Goal: Transaction & Acquisition: Purchase product/service

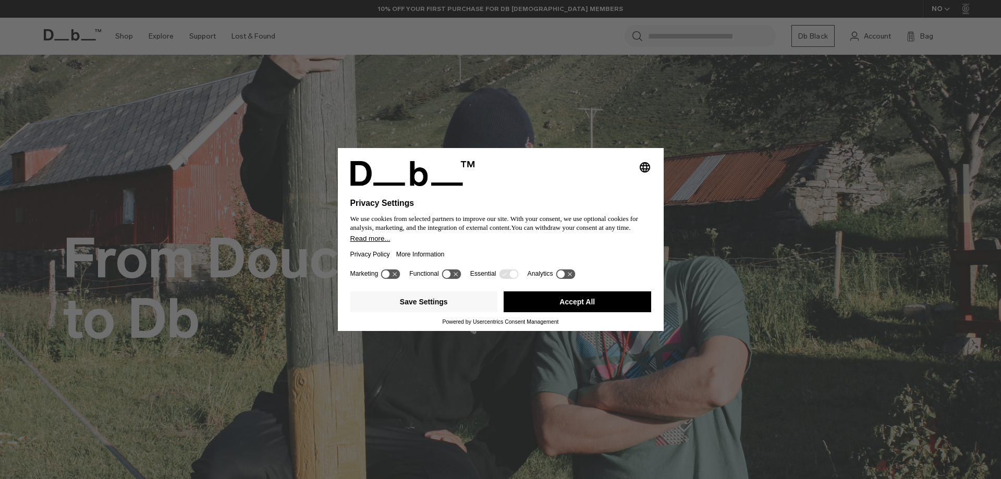
click at [608, 294] on button "Accept All" at bounding box center [578, 302] width 148 height 21
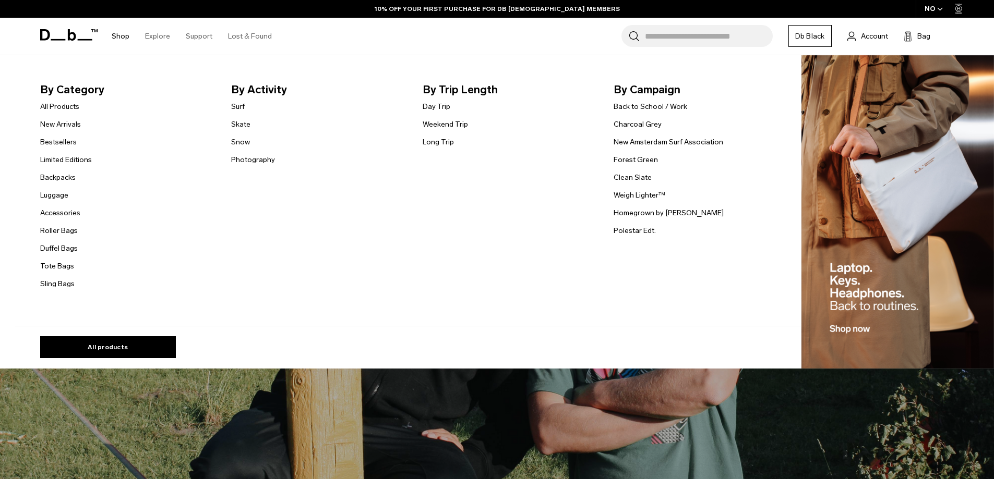
click at [123, 35] on link "Shop" at bounding box center [121, 36] width 18 height 37
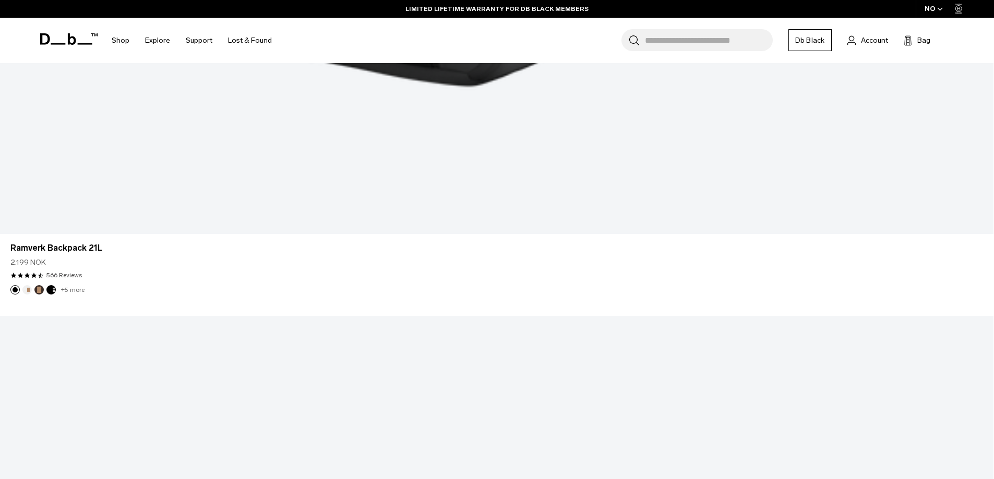
scroll to position [3755, 0]
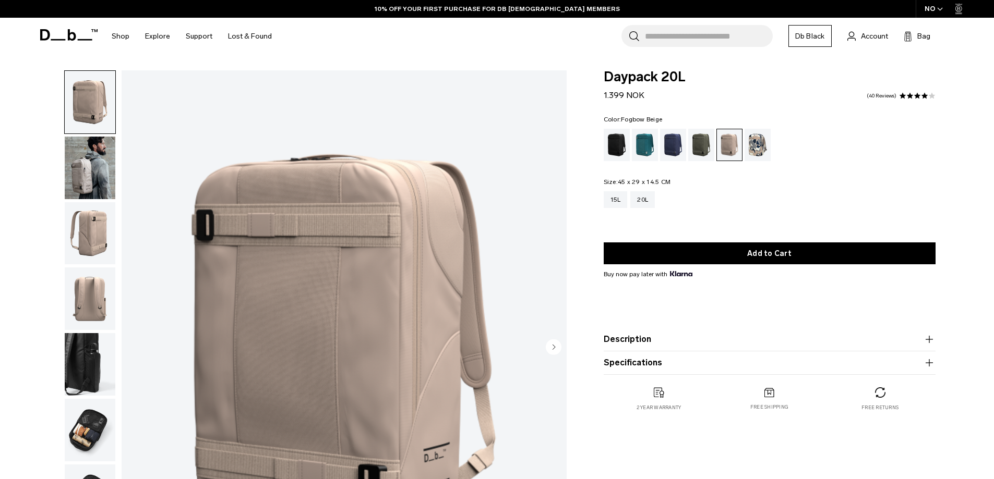
click at [89, 185] on img "button" at bounding box center [90, 168] width 51 height 63
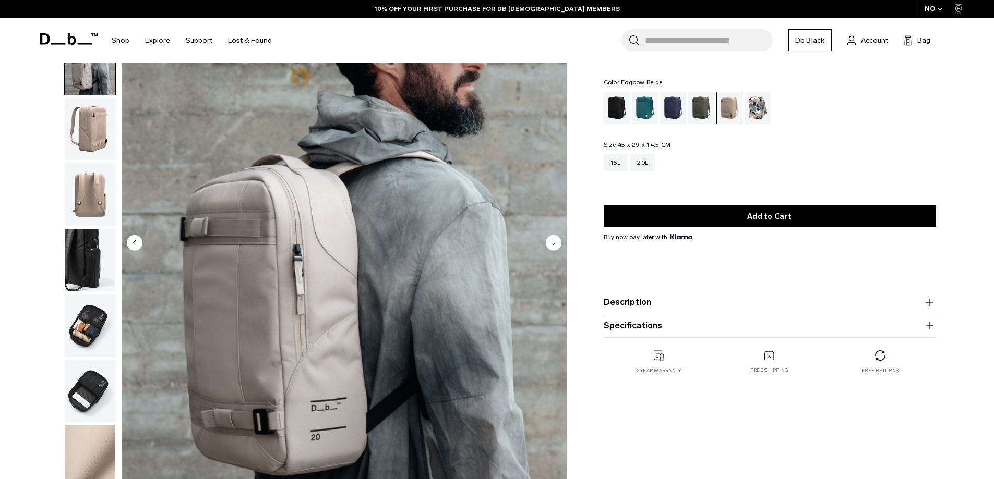
scroll to position [209, 0]
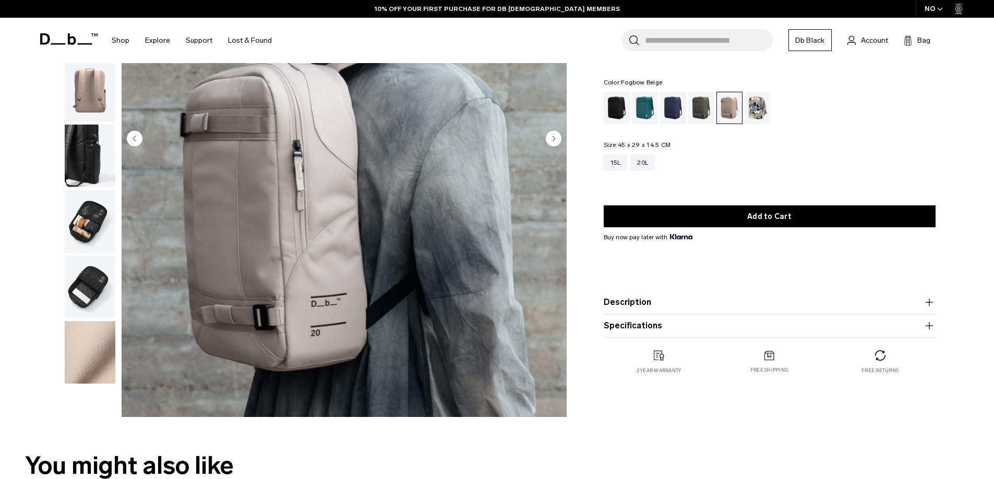
click at [558, 135] on circle "Next slide" at bounding box center [554, 138] width 16 height 16
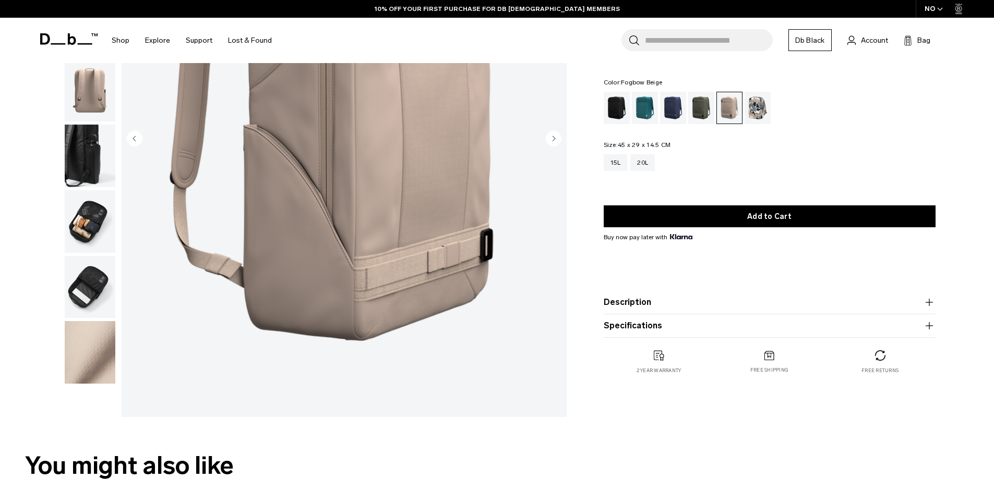
click at [558, 135] on circle "Next slide" at bounding box center [554, 138] width 16 height 16
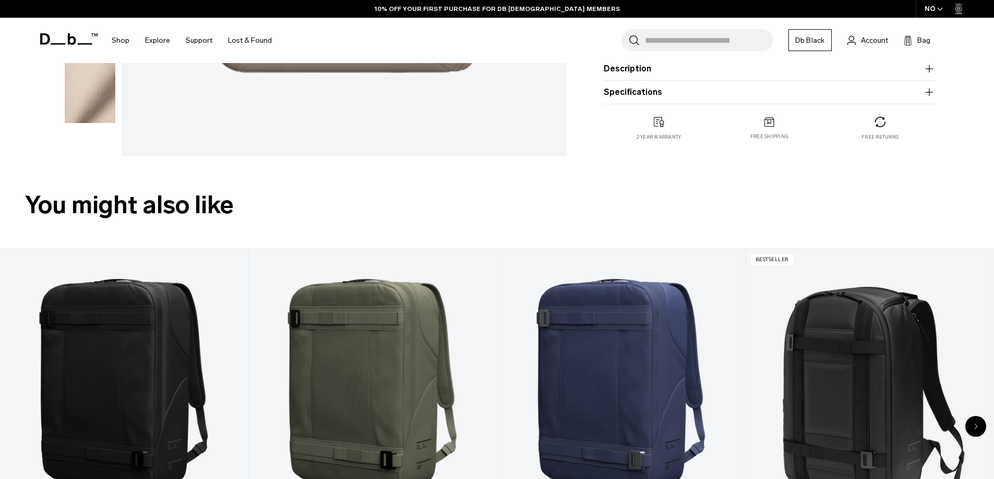
scroll to position [522, 0]
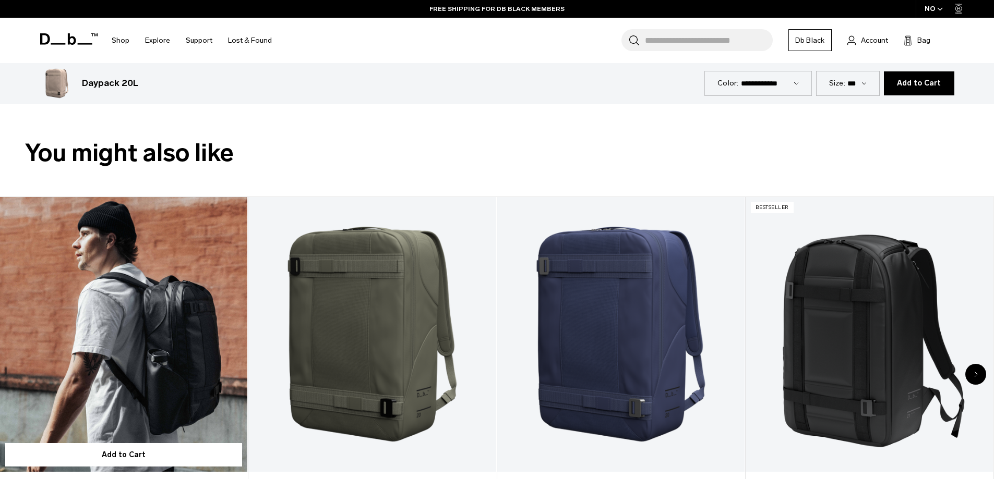
click at [143, 306] on link "Daypack 20L" at bounding box center [123, 334] width 247 height 275
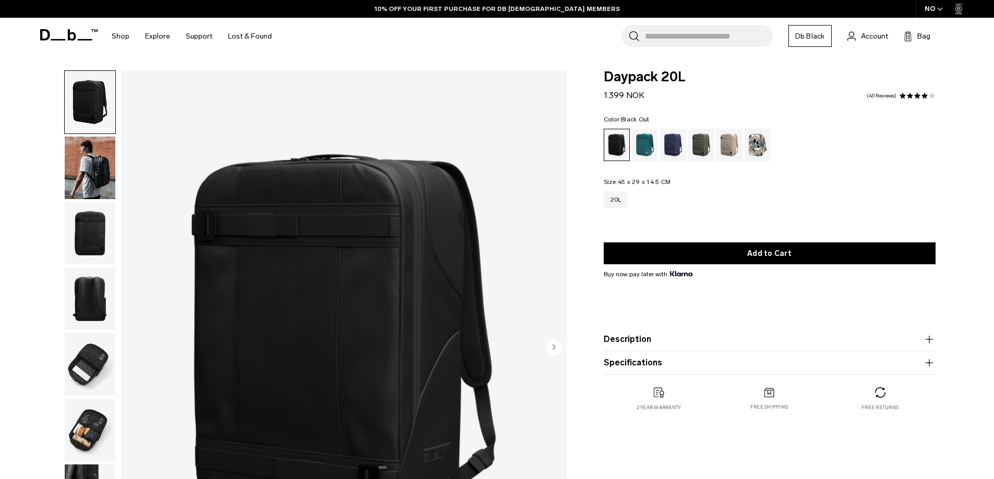
click at [112, 178] on img "button" at bounding box center [90, 168] width 51 height 63
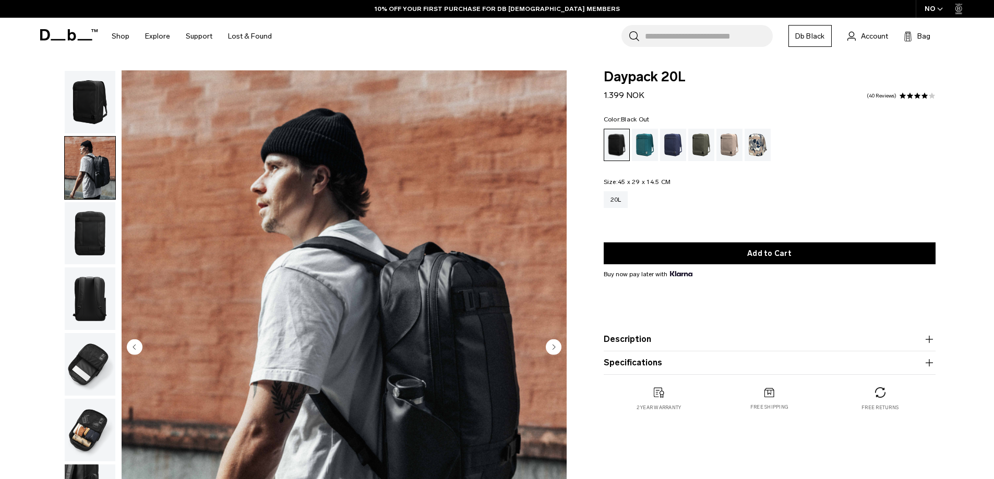
scroll to position [209, 0]
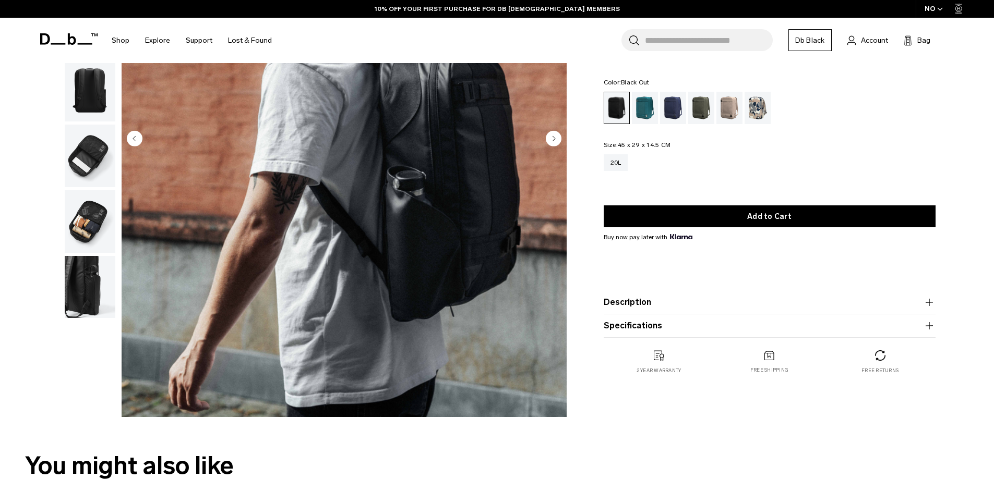
click at [84, 227] on img "button" at bounding box center [90, 221] width 51 height 63
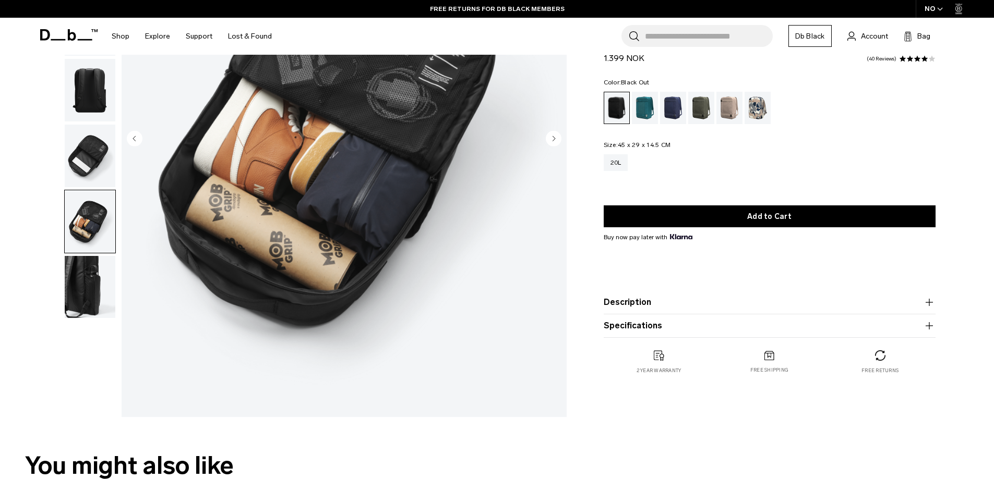
scroll to position [0, 0]
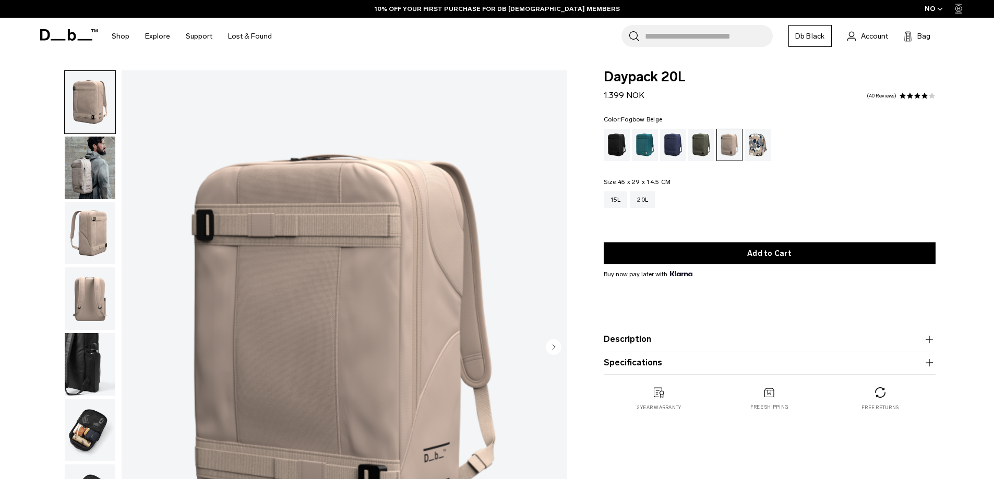
click at [675, 35] on input "Search for Bags, Luggage..." at bounding box center [709, 36] width 128 height 22
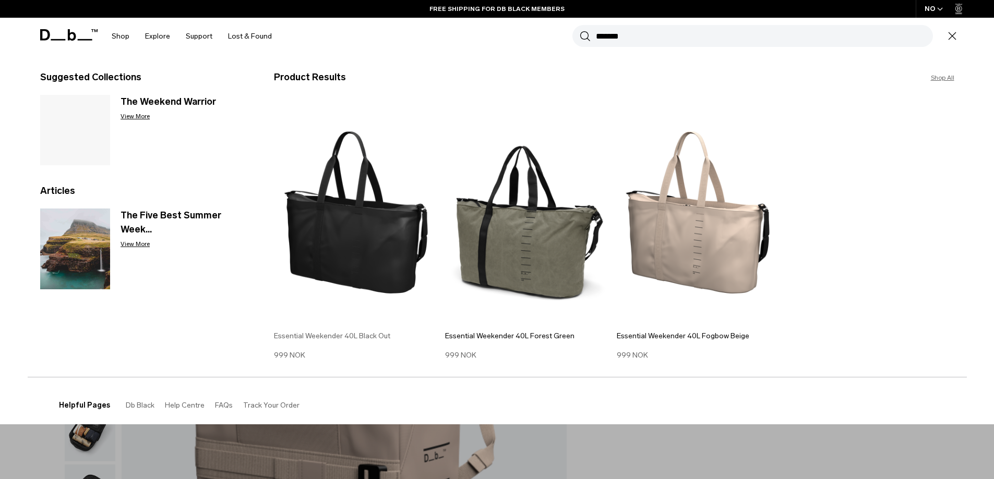
type input "*******"
click at [343, 239] on img at bounding box center [357, 213] width 166 height 224
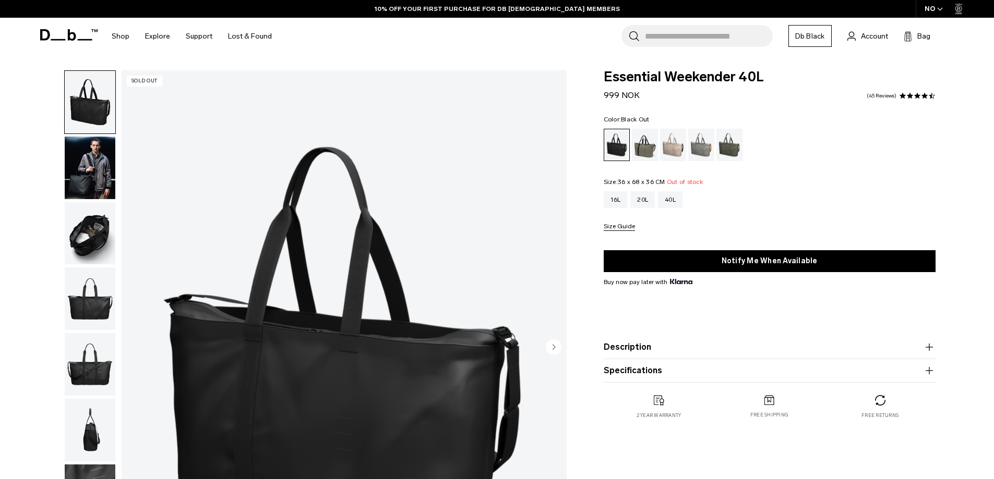
click at [86, 172] on img "button" at bounding box center [90, 168] width 51 height 63
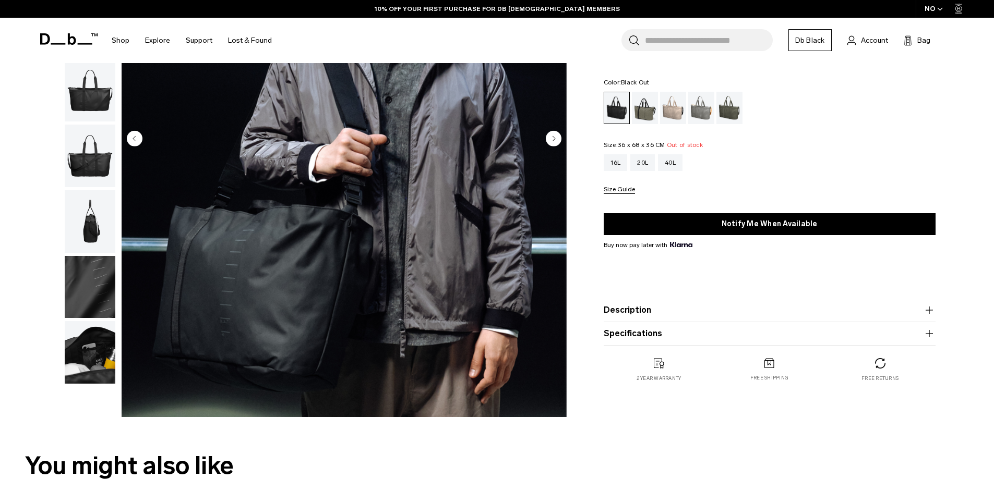
scroll to position [156, 0]
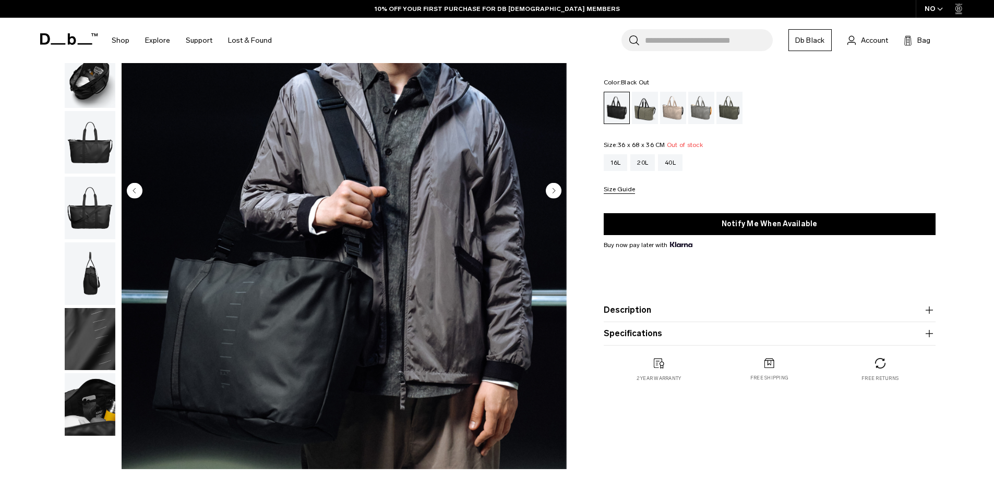
click at [555, 191] on circle "Next slide" at bounding box center [554, 191] width 16 height 16
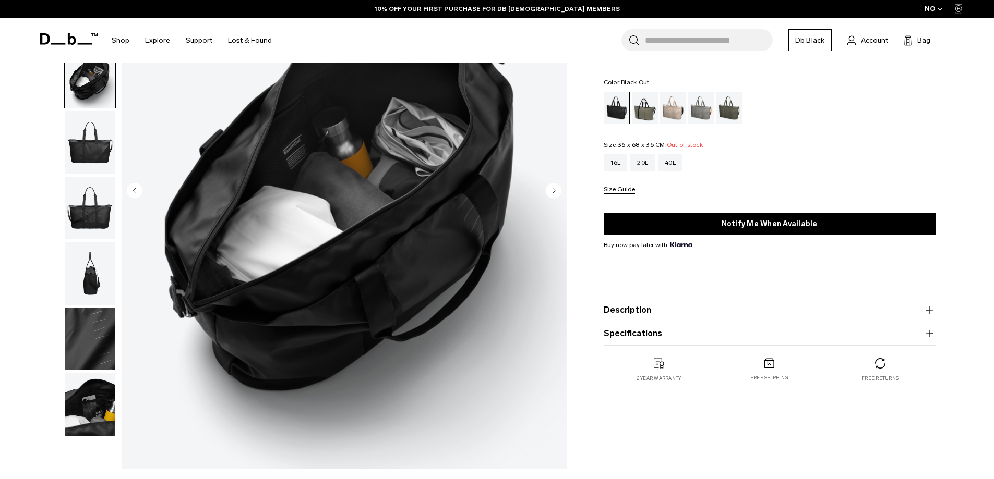
click at [555, 191] on circle "Next slide" at bounding box center [554, 191] width 16 height 16
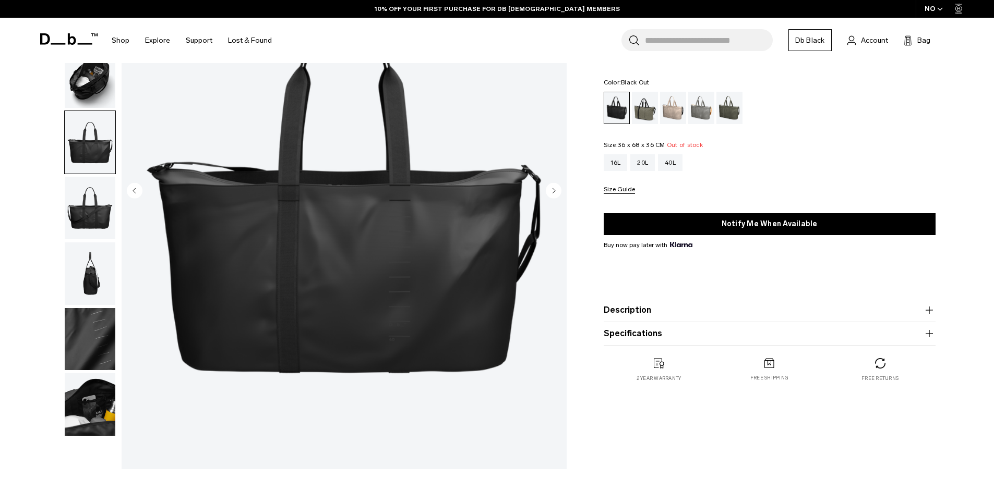
click at [555, 191] on circle "Next slide" at bounding box center [554, 191] width 16 height 16
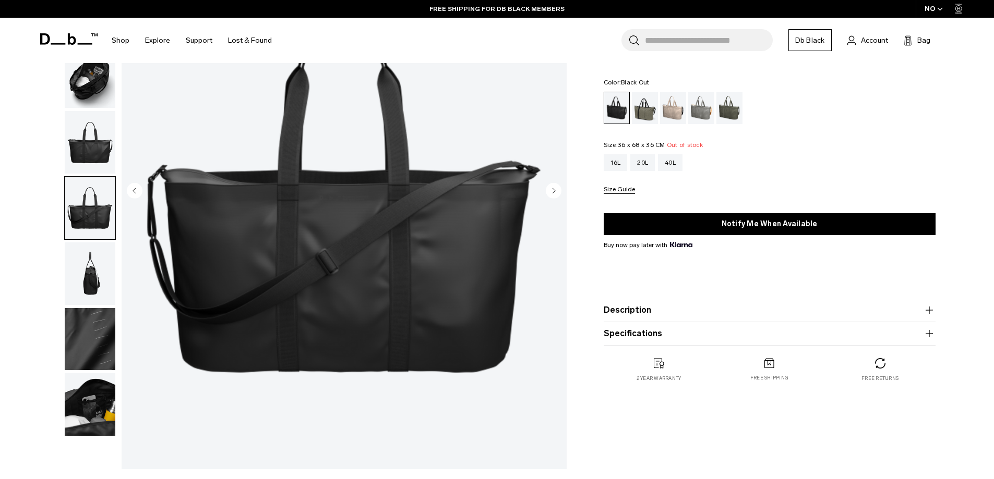
click at [555, 191] on circle "Next slide" at bounding box center [554, 191] width 16 height 16
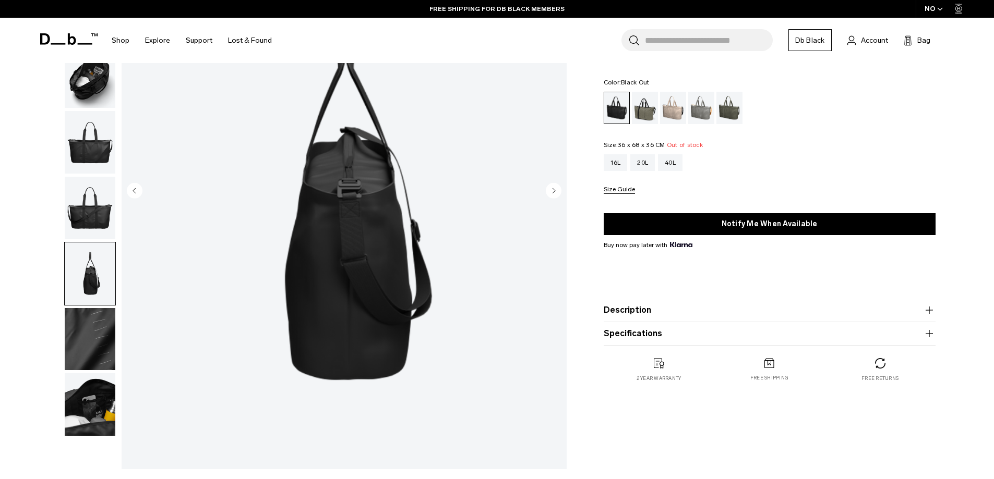
click at [555, 191] on circle "Next slide" at bounding box center [554, 191] width 16 height 16
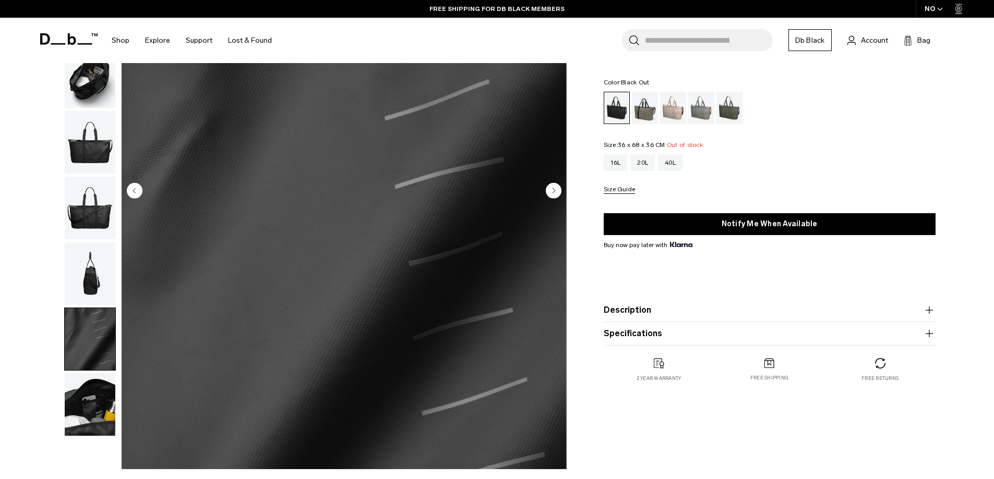
click at [555, 191] on circle "Next slide" at bounding box center [554, 191] width 16 height 16
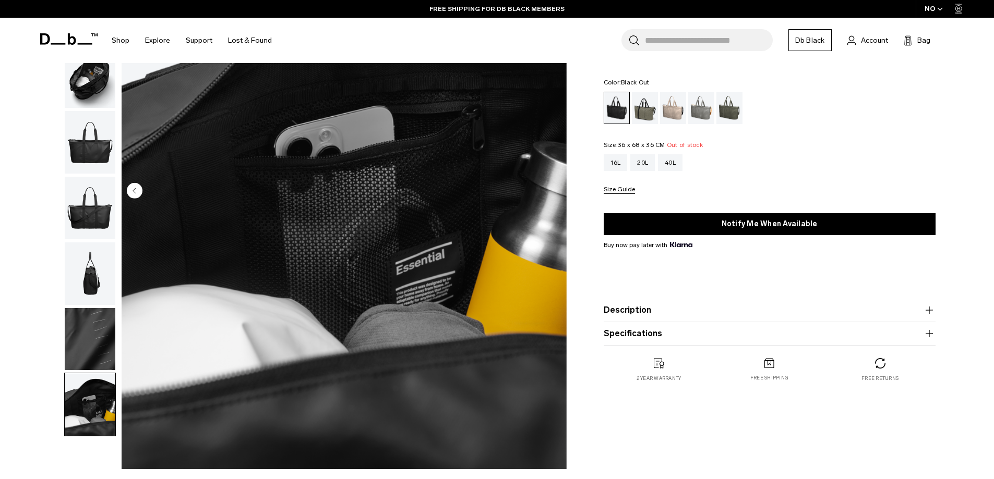
click at [555, 191] on img "8 / 8" at bounding box center [344, 191] width 445 height 555
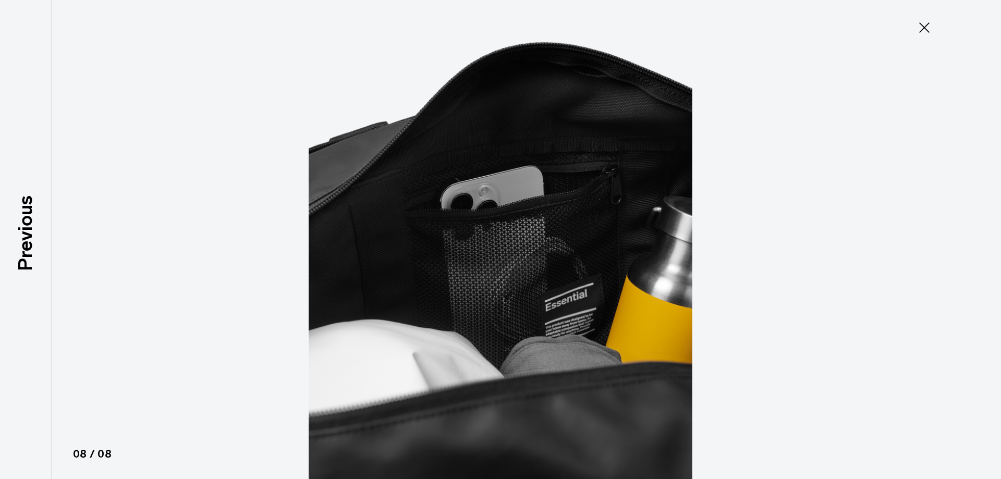
click at [919, 27] on icon at bounding box center [924, 27] width 17 height 17
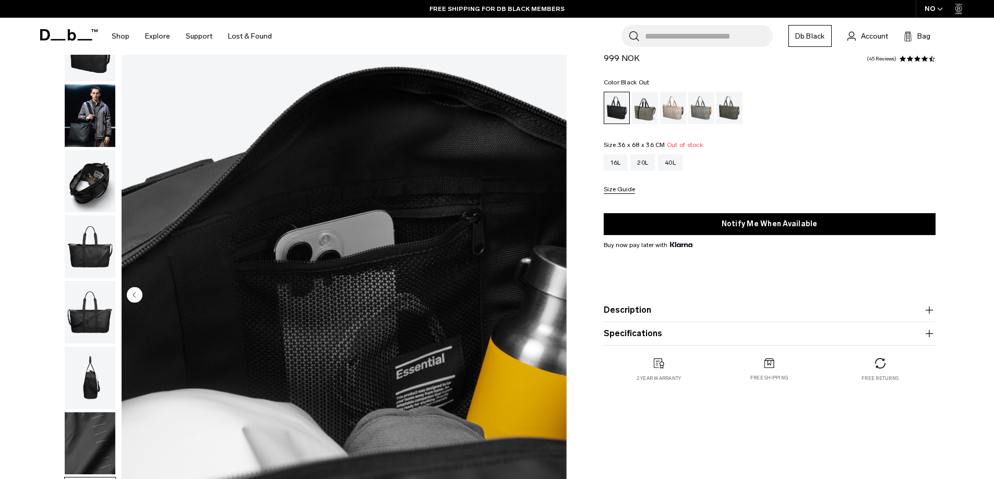
scroll to position [0, 0]
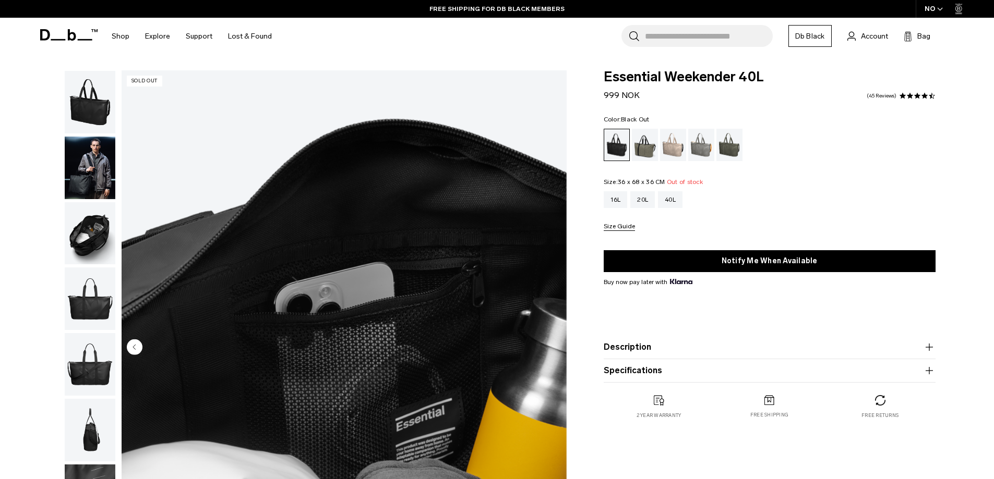
click at [107, 155] on img "button" at bounding box center [90, 168] width 51 height 63
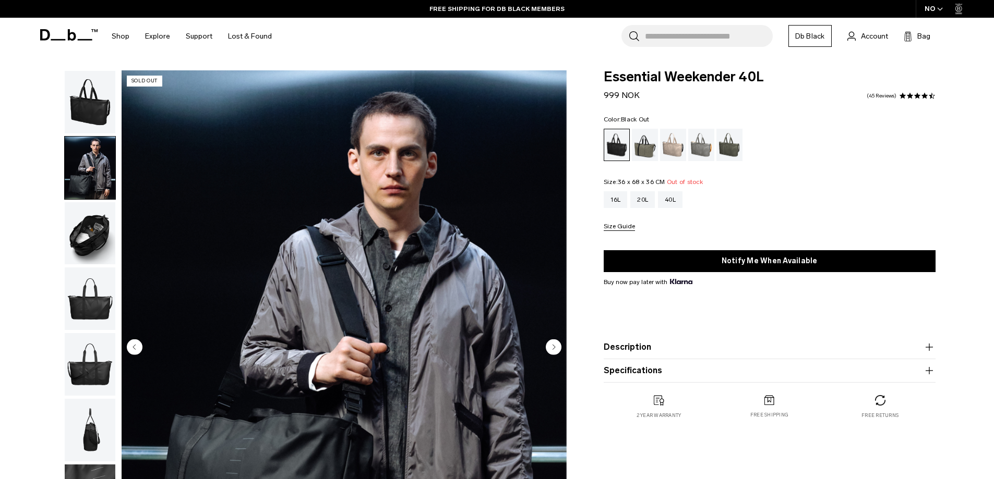
click at [103, 117] on img "button" at bounding box center [90, 102] width 51 height 63
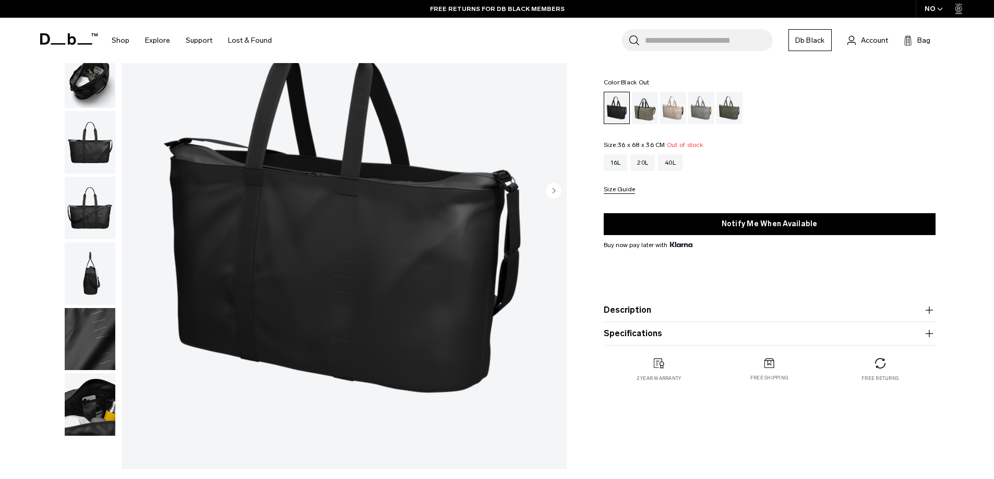
scroll to position [104, 0]
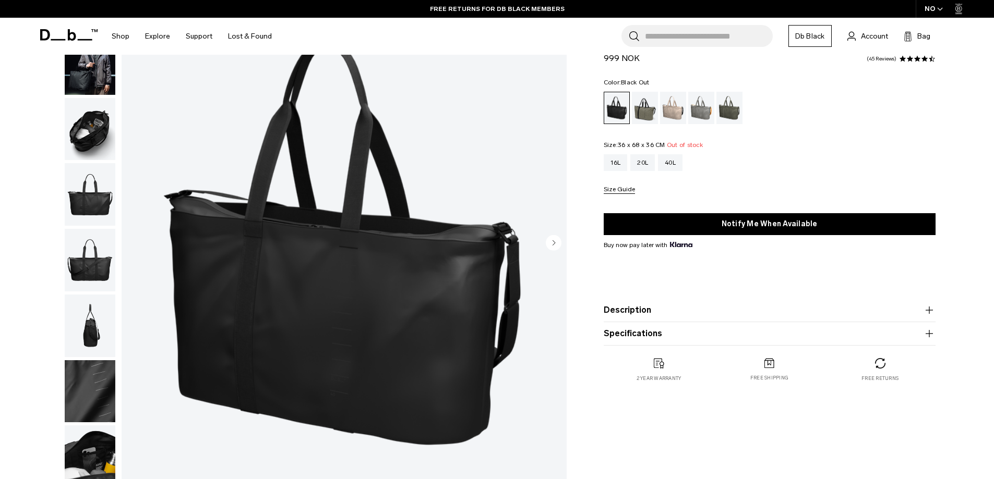
drag, startPoint x: 88, startPoint y: 139, endPoint x: 114, endPoint y: 162, distance: 34.7
click at [88, 140] on img "button" at bounding box center [90, 129] width 51 height 63
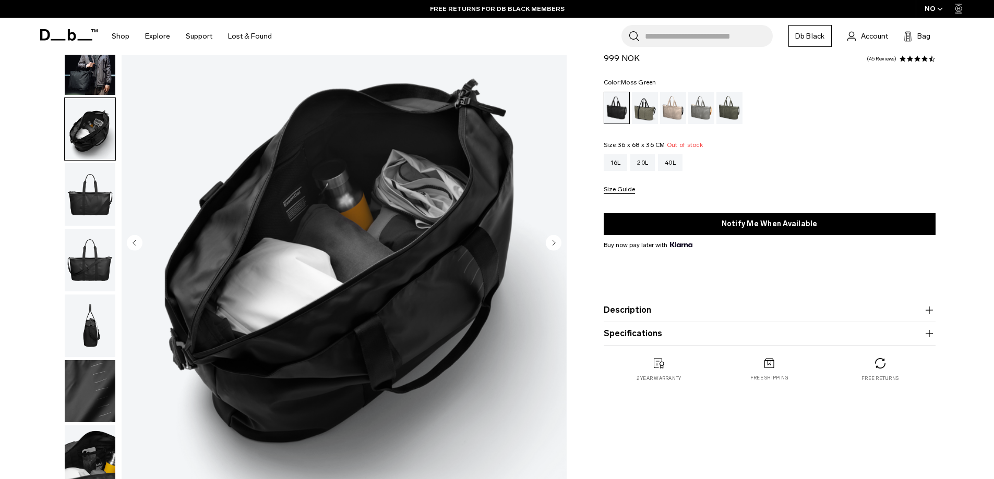
click at [723, 110] on div "Moss Green" at bounding box center [729, 108] width 27 height 32
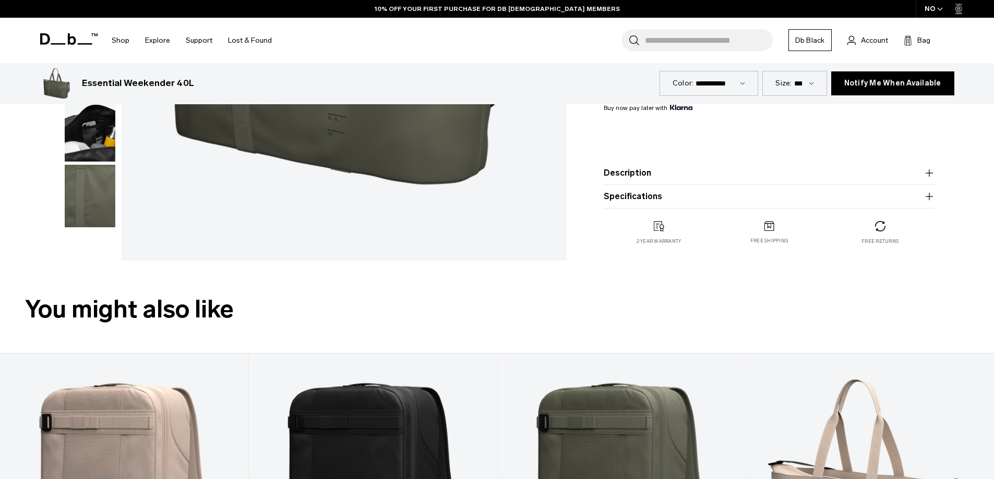
scroll to position [626, 0]
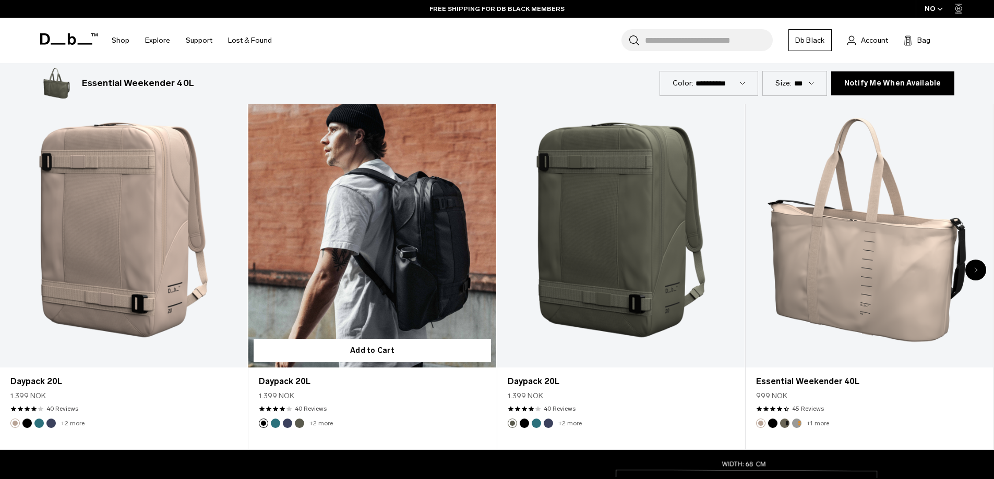
click at [421, 262] on link "Daypack 20L" at bounding box center [371, 230] width 247 height 275
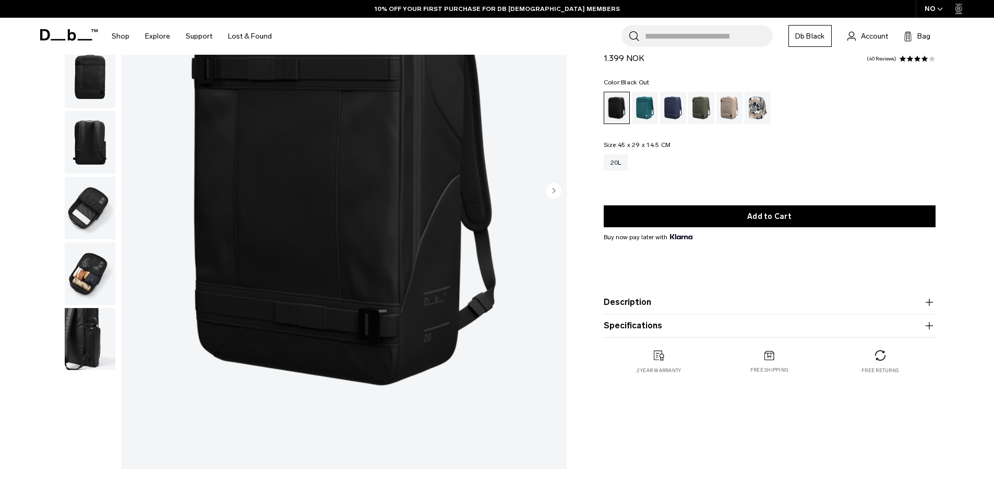
click at [553, 192] on icon "Next slide" at bounding box center [553, 190] width 3 height 5
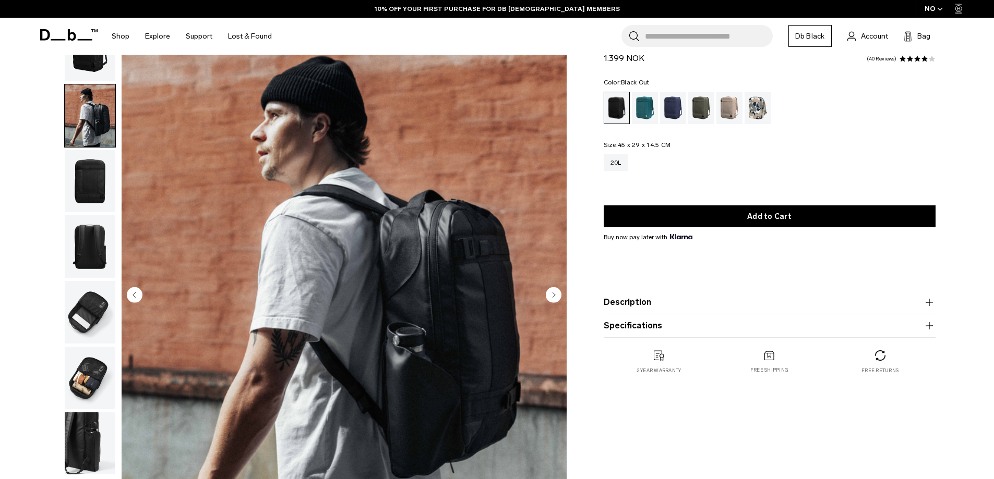
scroll to position [104, 0]
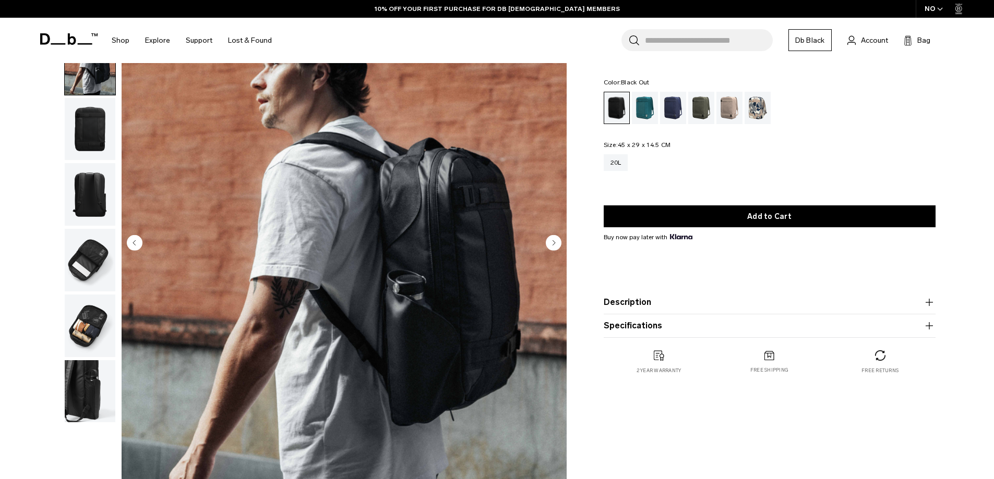
click at [550, 246] on circle "Next slide" at bounding box center [554, 243] width 16 height 16
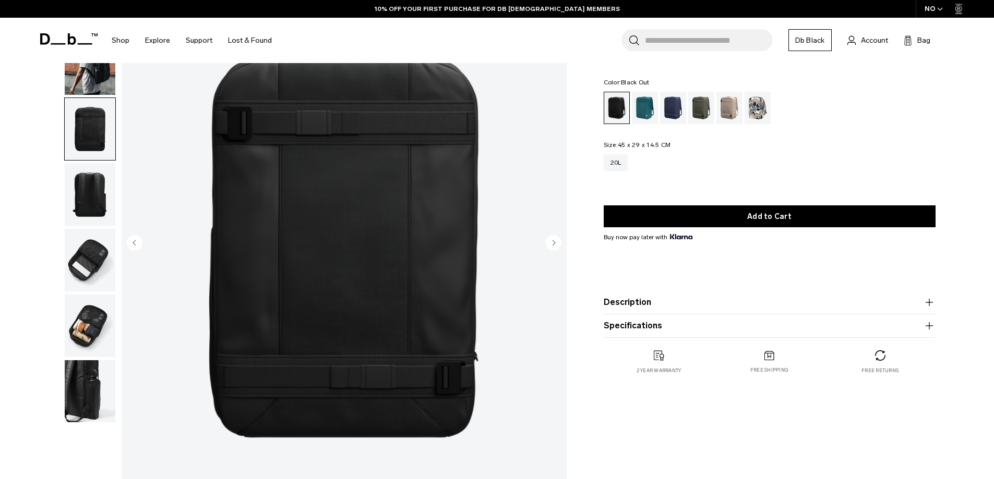
click at [550, 246] on circle "Next slide" at bounding box center [554, 243] width 16 height 16
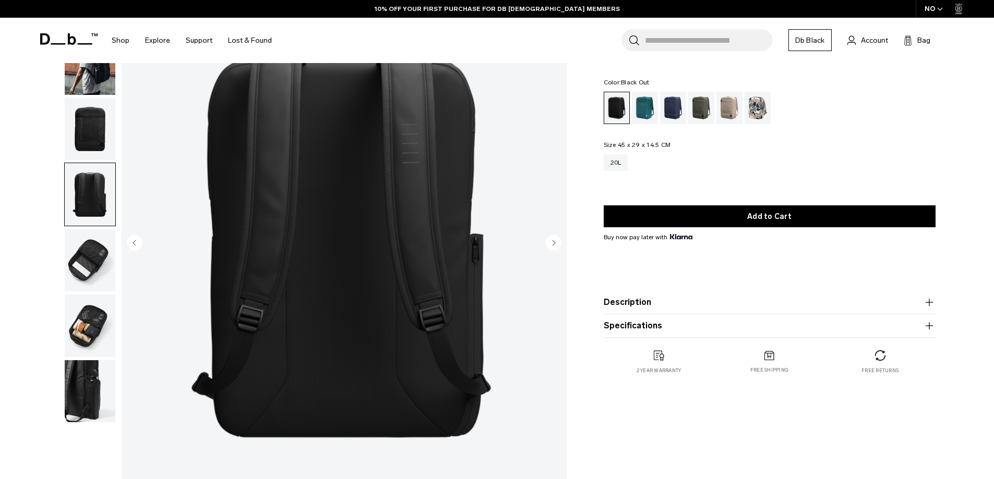
click at [550, 246] on circle "Next slide" at bounding box center [554, 243] width 16 height 16
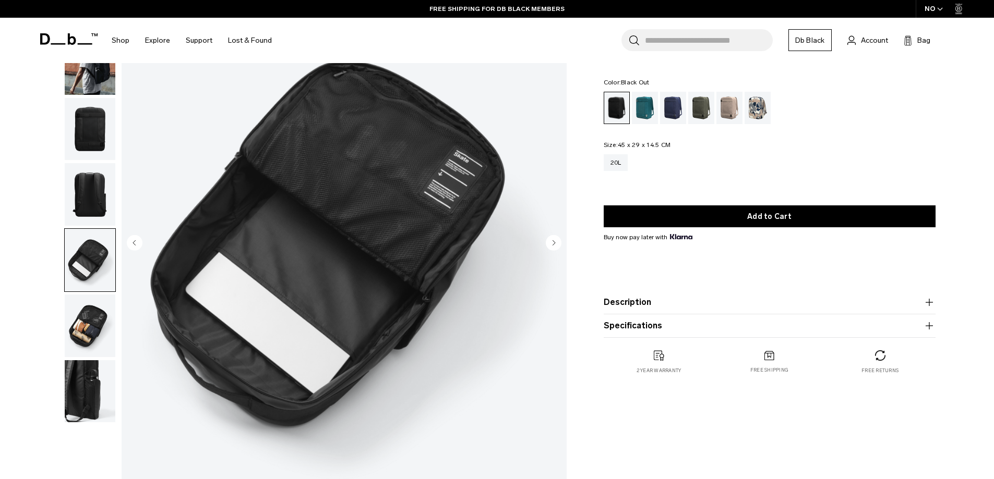
click at [549, 244] on circle "Next slide" at bounding box center [554, 243] width 16 height 16
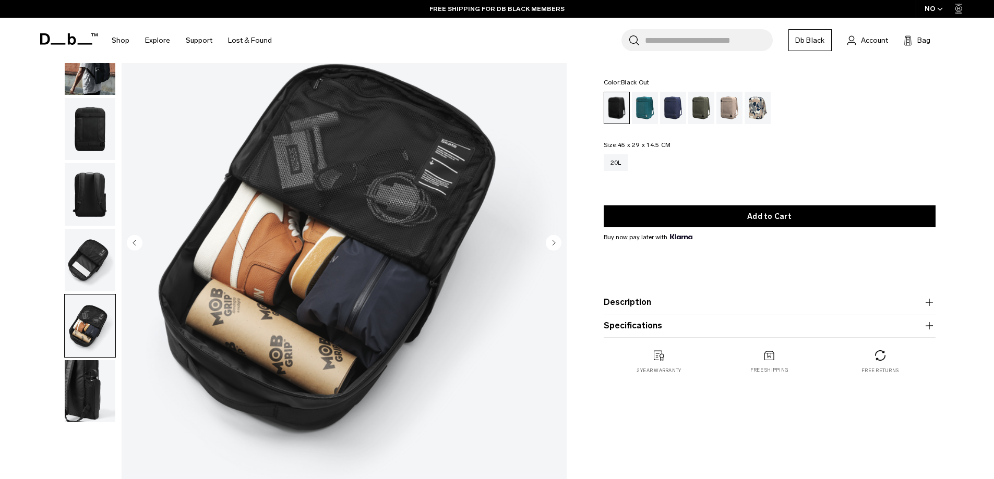
click at [551, 245] on circle "Next slide" at bounding box center [554, 243] width 16 height 16
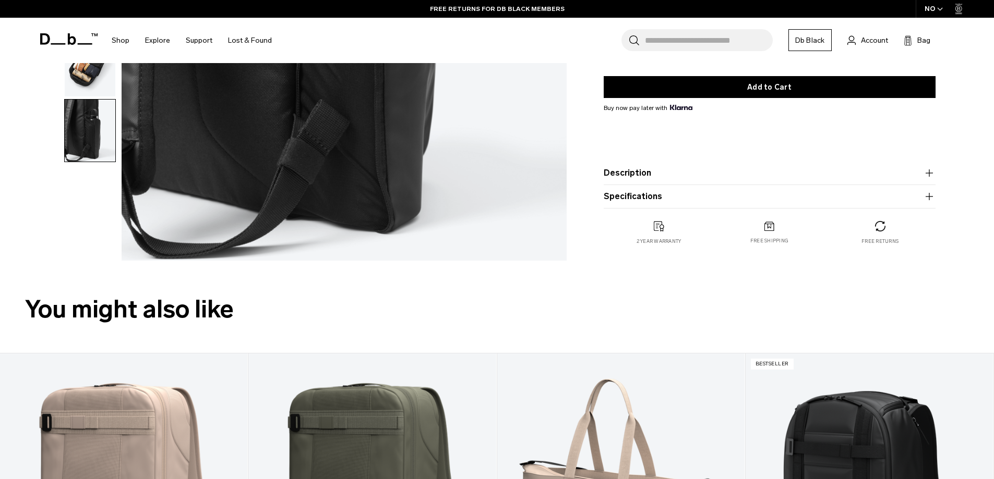
scroll to position [0, 0]
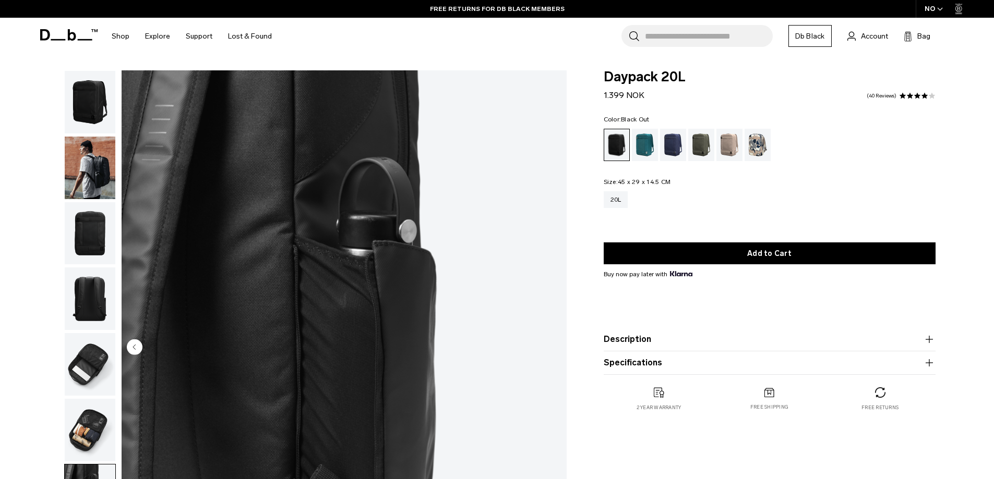
click at [98, 178] on img "button" at bounding box center [90, 168] width 51 height 63
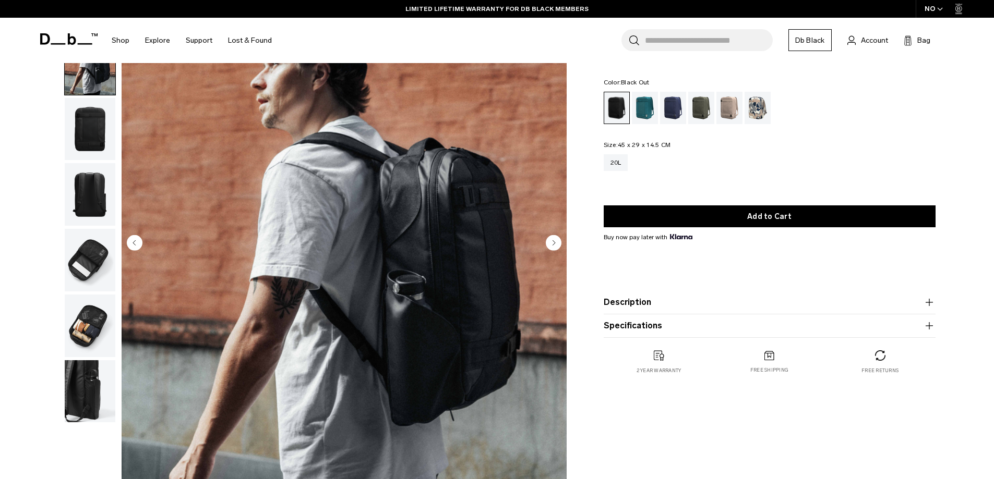
scroll to position [52, 0]
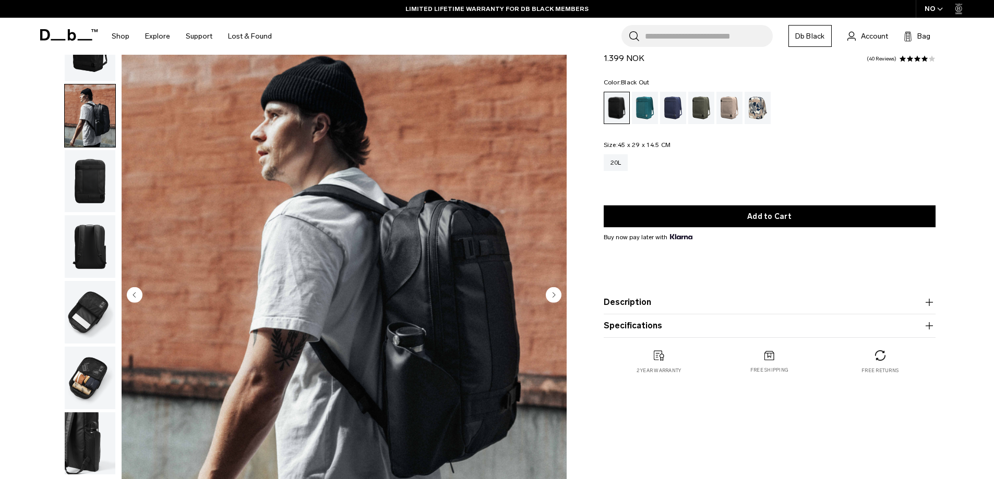
click at [550, 291] on circle "Next slide" at bounding box center [554, 295] width 16 height 16
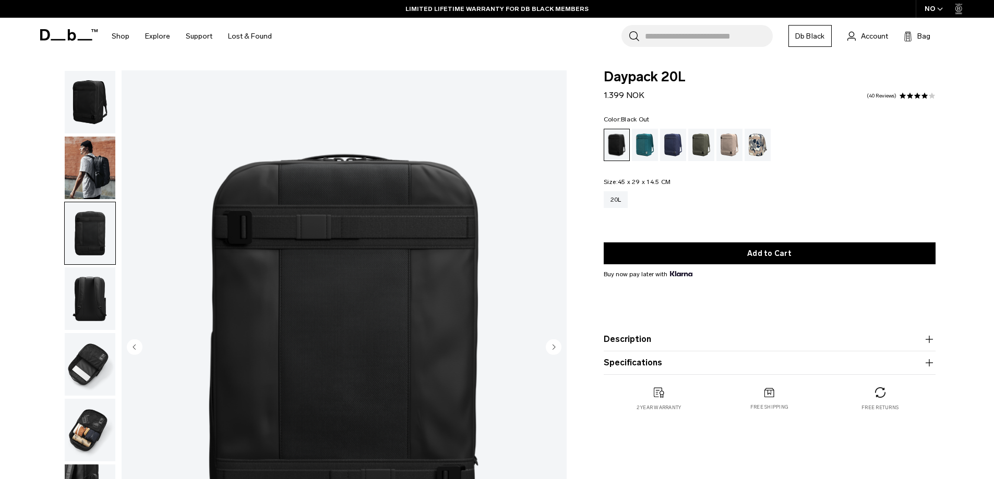
scroll to position [156, 0]
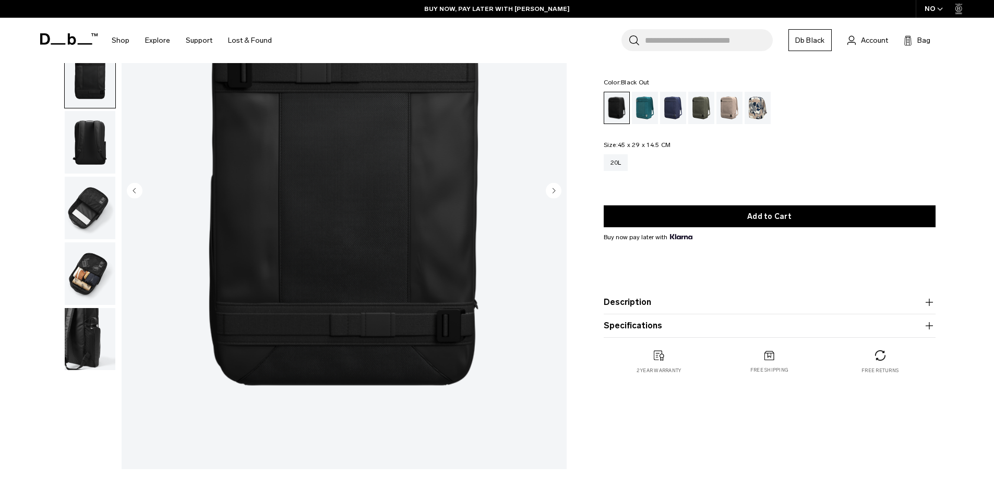
click at [551, 191] on circle "Next slide" at bounding box center [554, 191] width 16 height 16
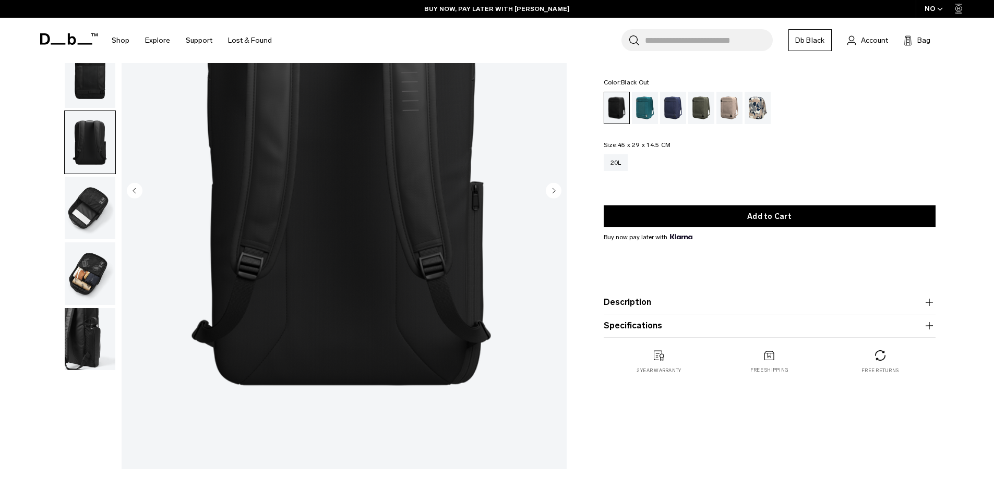
click at [551, 195] on circle "Next slide" at bounding box center [554, 191] width 16 height 16
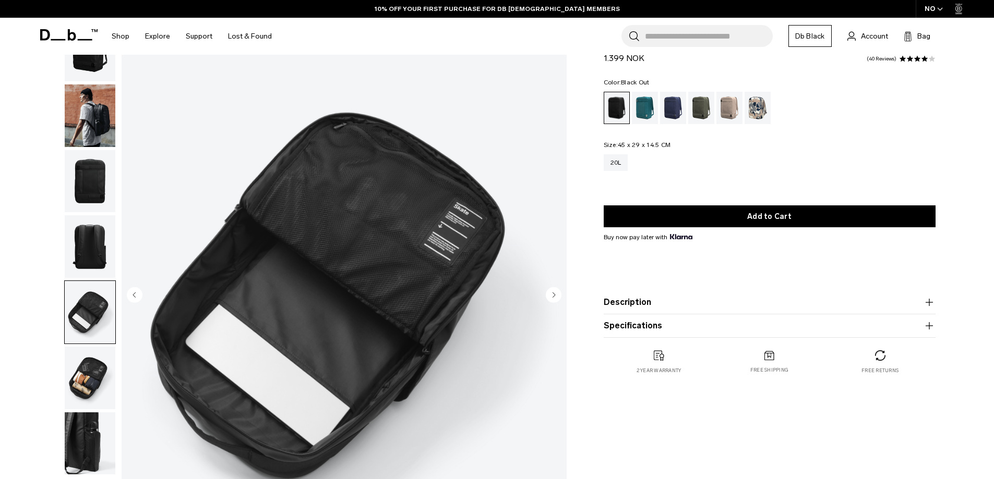
scroll to position [0, 0]
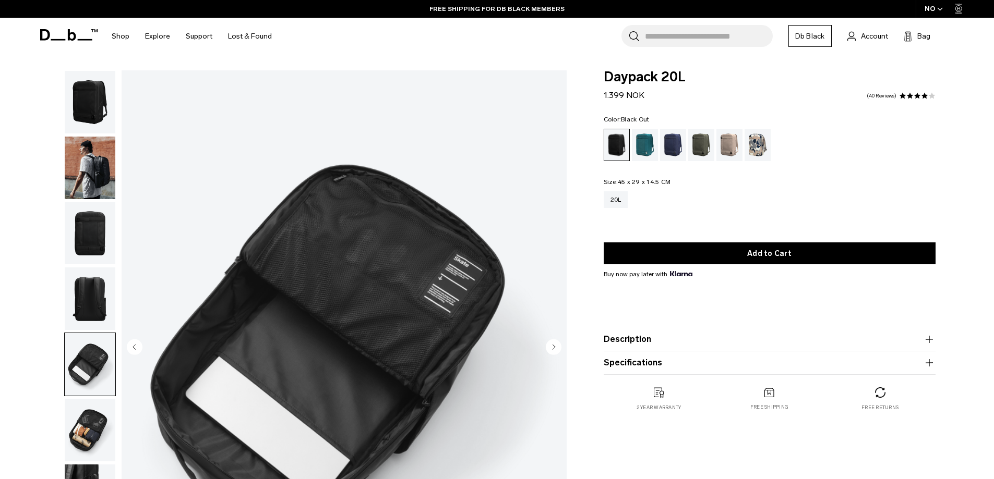
click at [555, 349] on circle "Next slide" at bounding box center [554, 347] width 16 height 16
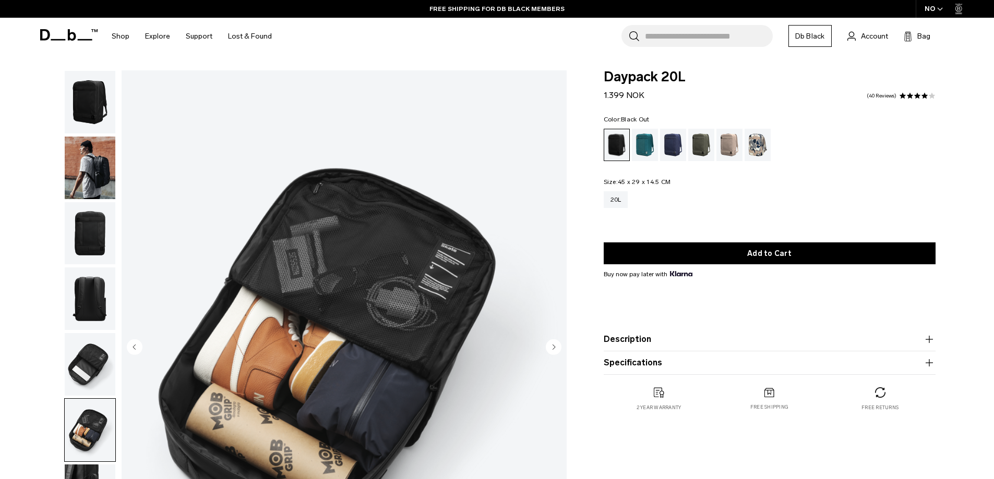
scroll to position [52, 0]
